Goal: Find specific page/section: Find specific page/section

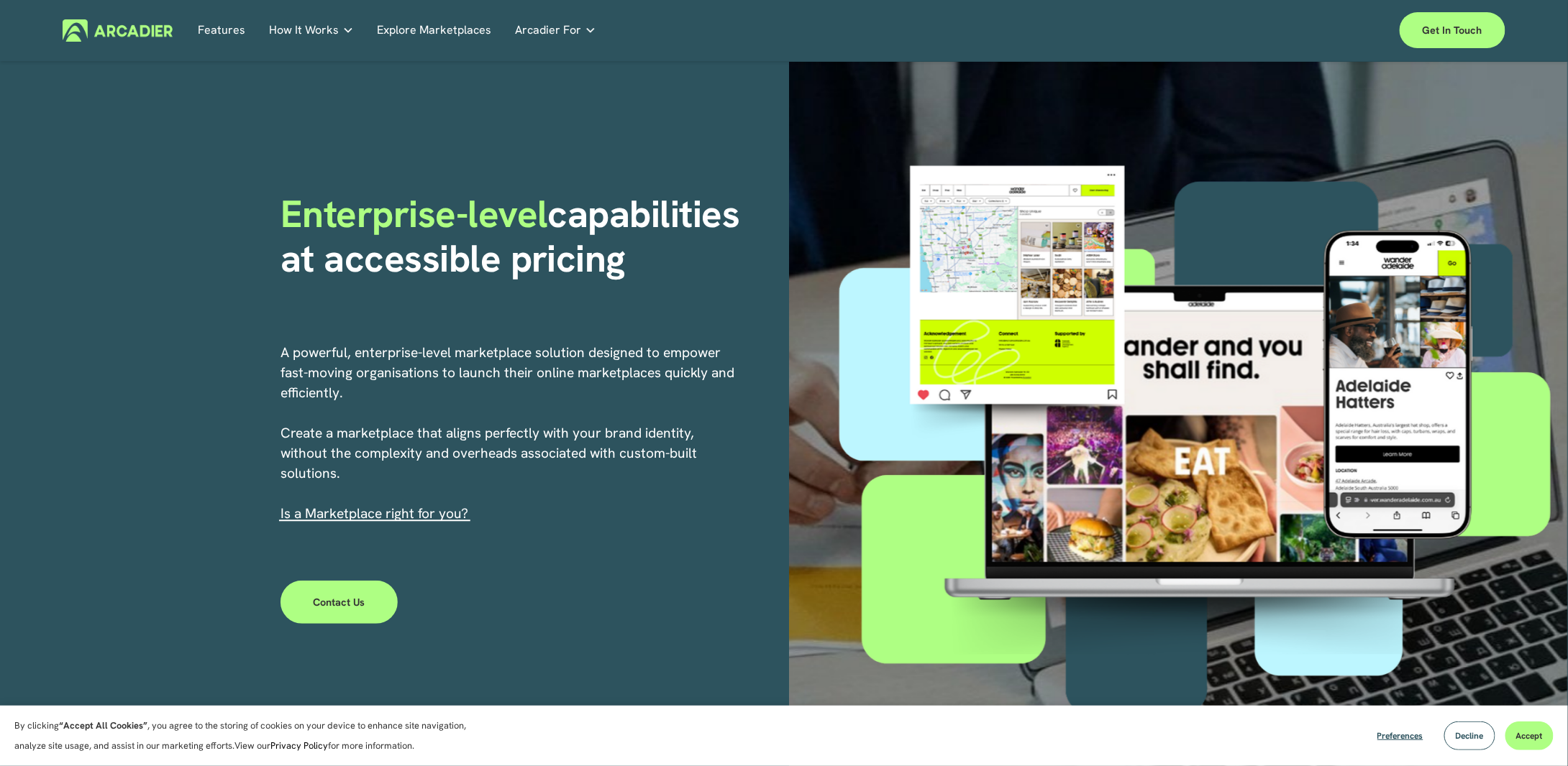
click at [208, 34] on link "Features" at bounding box center [222, 30] width 48 height 22
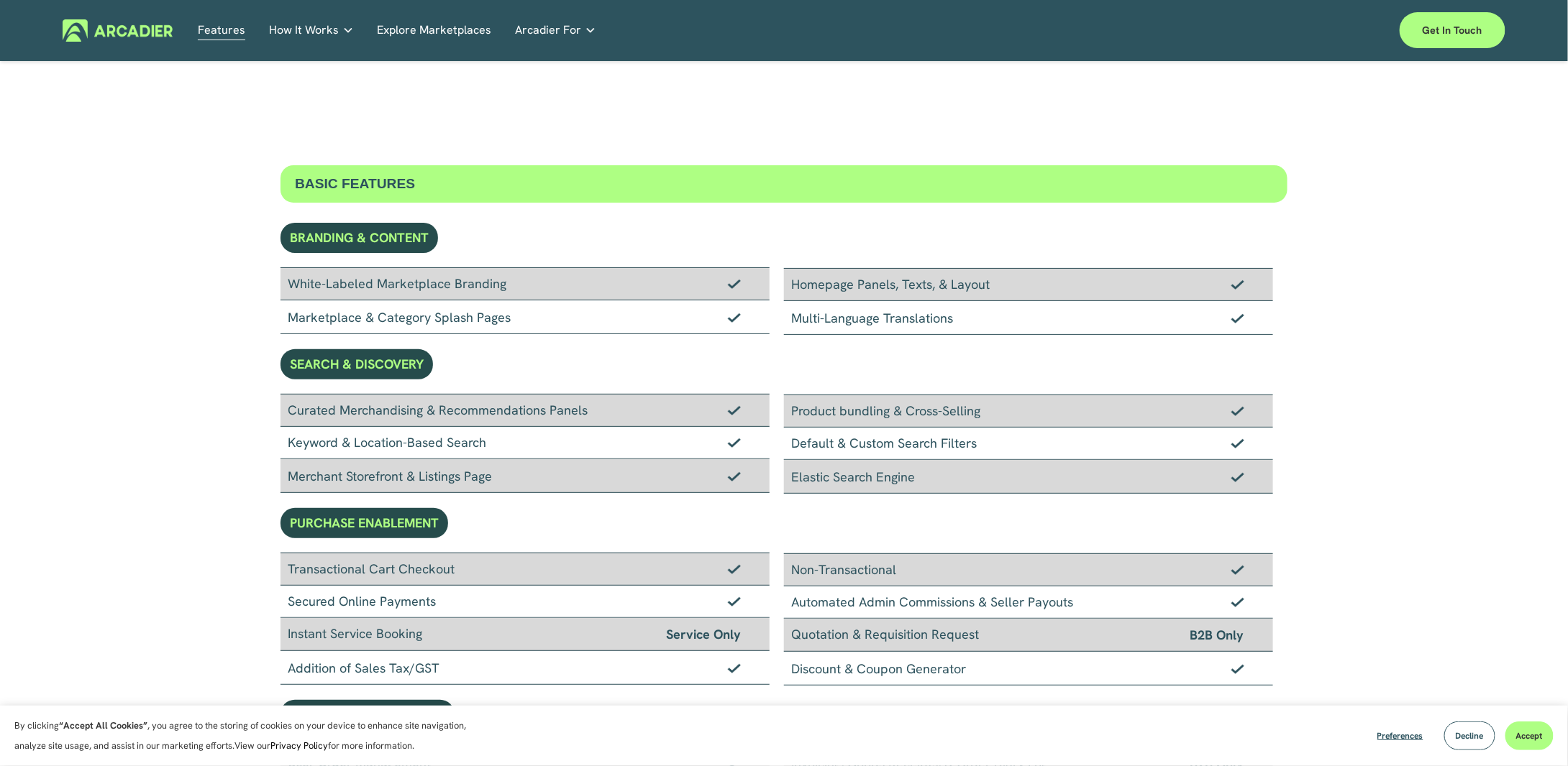
click at [101, 23] on img at bounding box center [117, 30] width 110 height 22
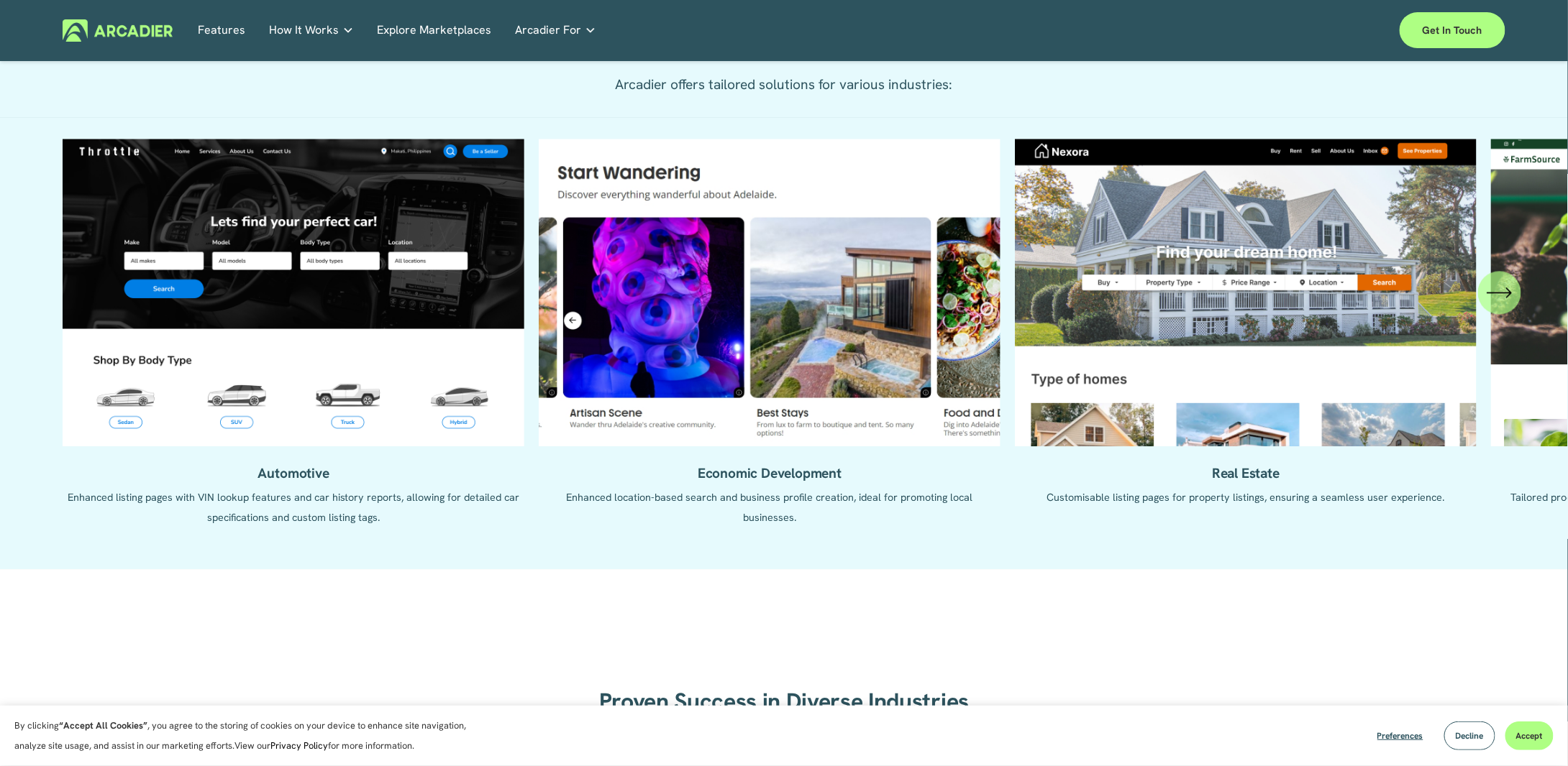
scroll to position [1652, 0]
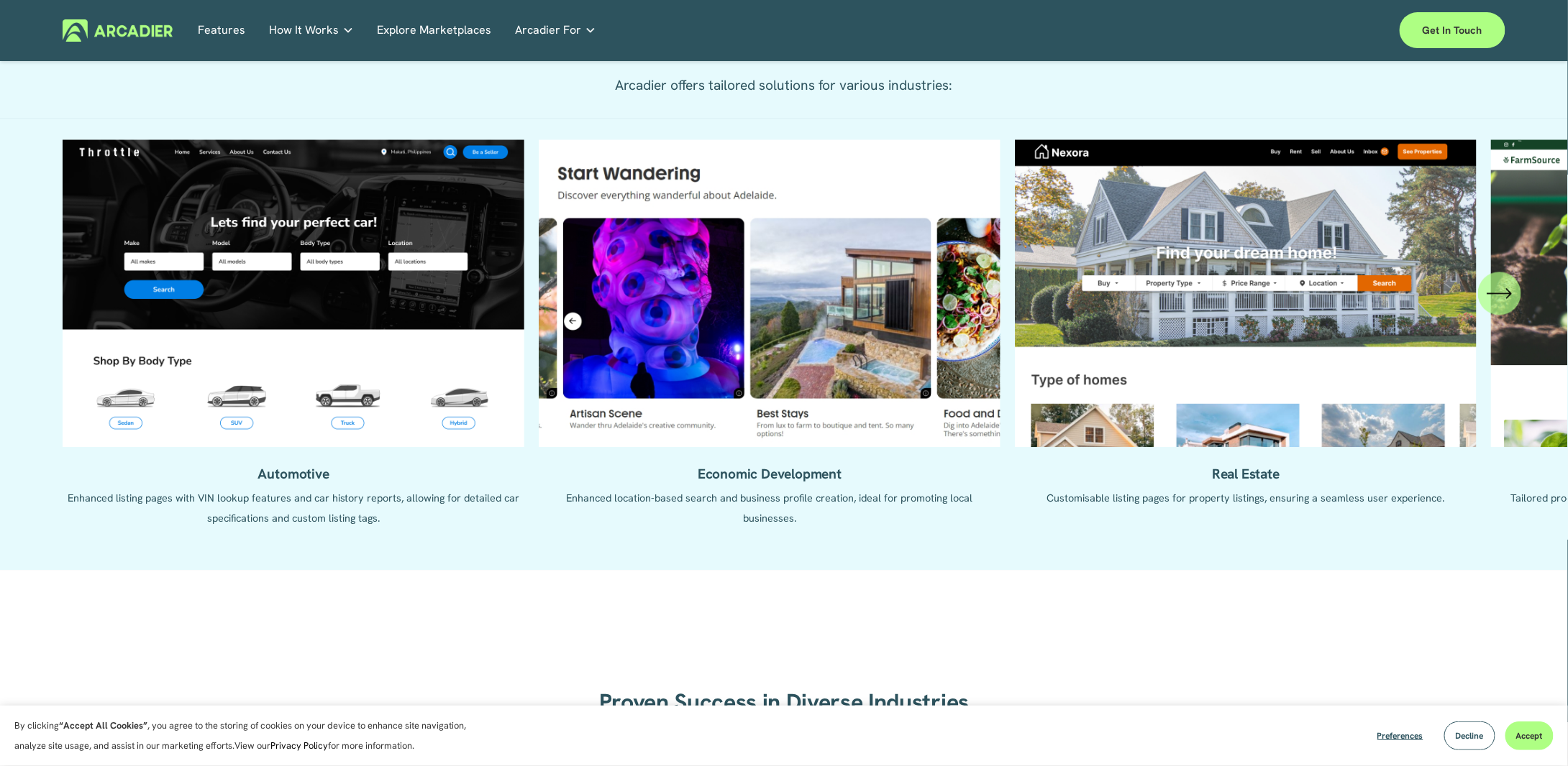
click at [1512, 310] on div "\a \a \a Next\a \a" at bounding box center [1499, 293] width 43 height 43
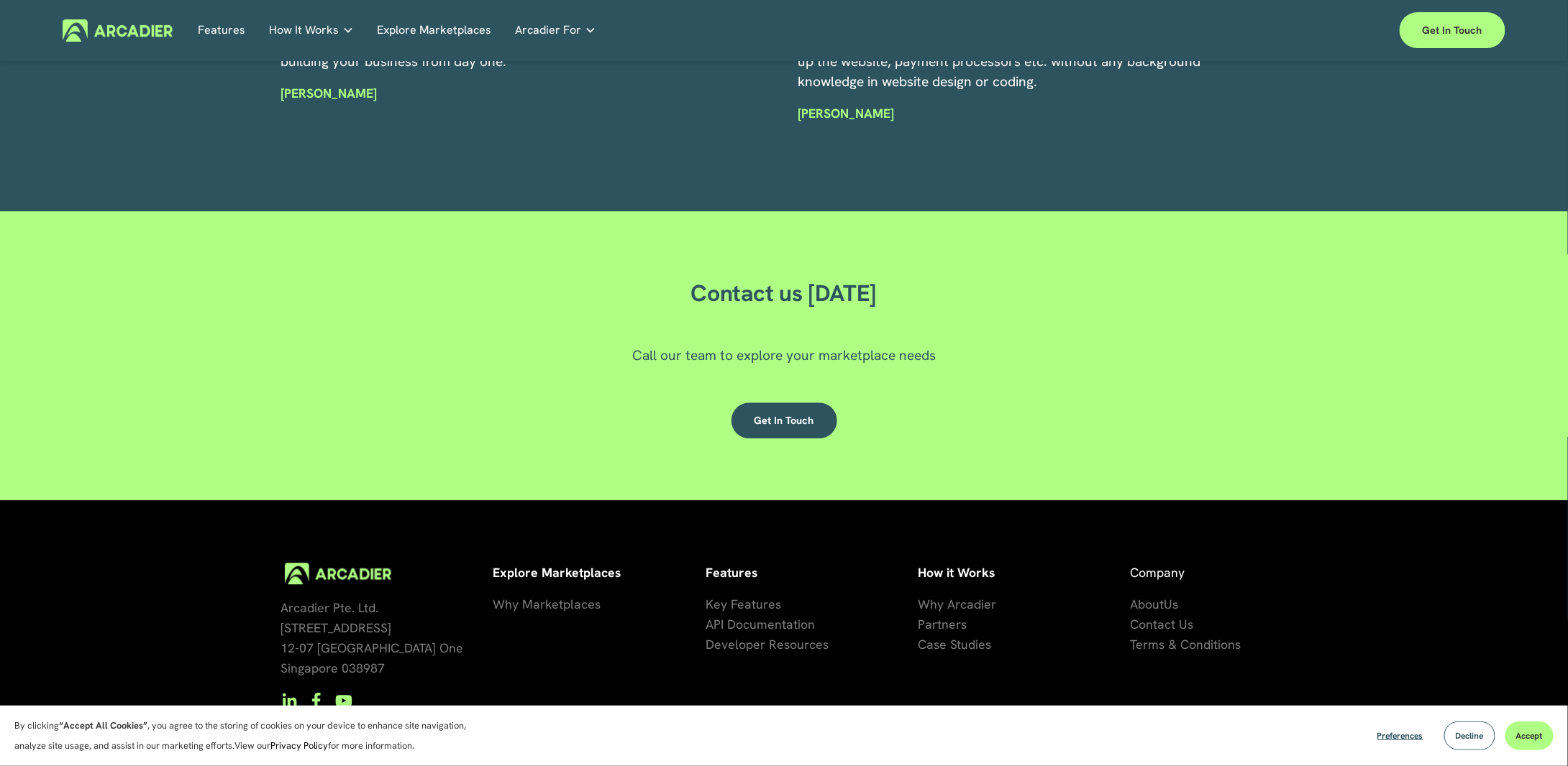
scroll to position [4351, 0]
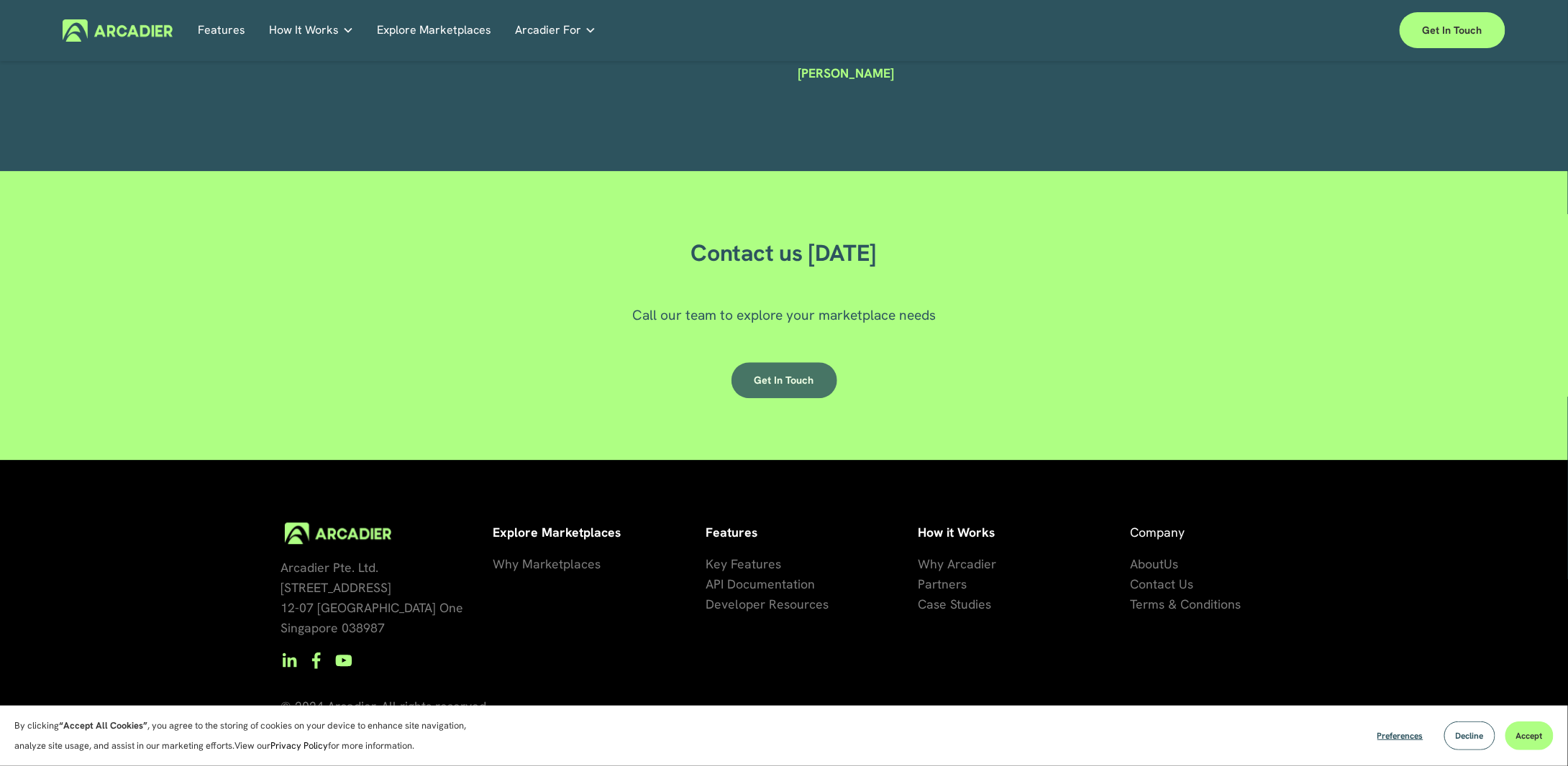
click at [745, 372] on link "Get in touch" at bounding box center [784, 379] width 106 height 36
